Goal: Information Seeking & Learning: Learn about a topic

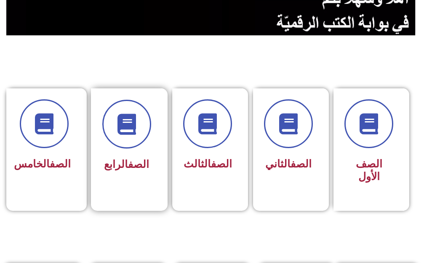
scroll to position [168, 0]
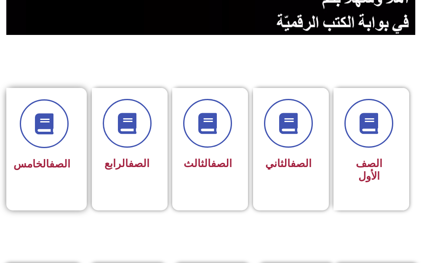
click at [69, 154] on div "الصف الخامس" at bounding box center [44, 136] width 53 height 75
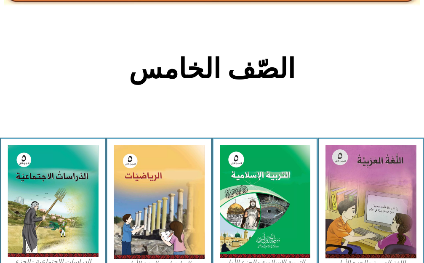
scroll to position [168, 0]
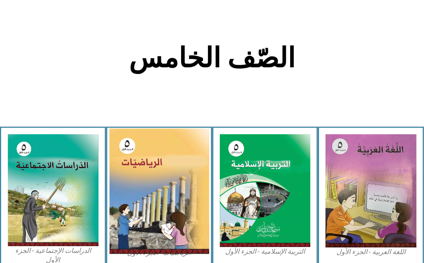
click at [133, 172] on img at bounding box center [159, 191] width 100 height 126
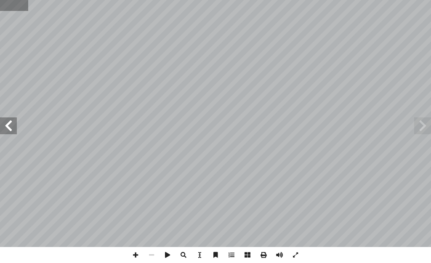
click at [16, 6] on input "text" at bounding box center [14, 5] width 28 height 11
type input "**"
click at [5, 128] on span at bounding box center [8, 125] width 17 height 17
click at [133, 253] on span at bounding box center [136, 255] width 16 height 16
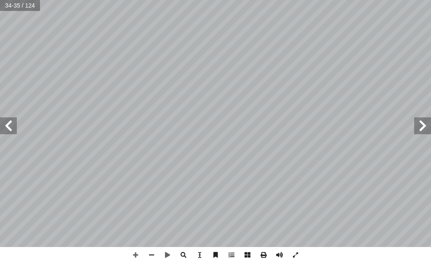
click at [8, 128] on span at bounding box center [8, 125] width 17 height 17
